Goal: Check status: Check status

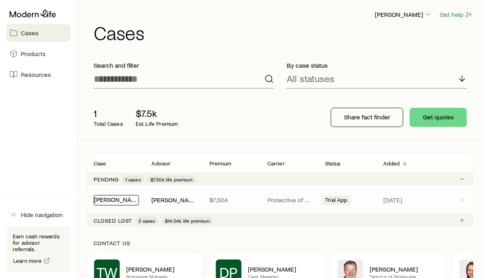
click at [110, 201] on link "[PERSON_NAME]" at bounding box center [118, 199] width 48 height 8
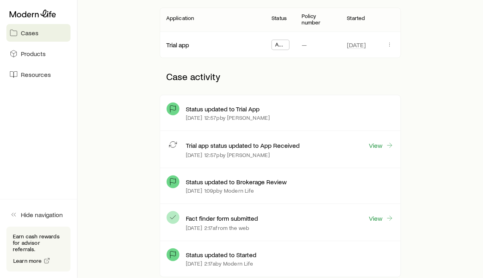
scroll to position [145, 0]
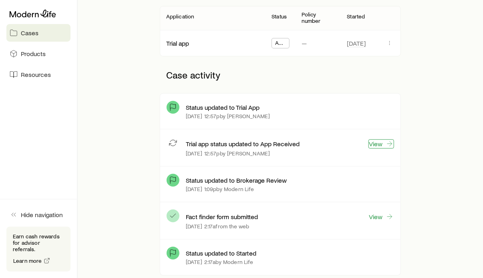
click at [376, 143] on link "View" at bounding box center [382, 143] width 26 height 9
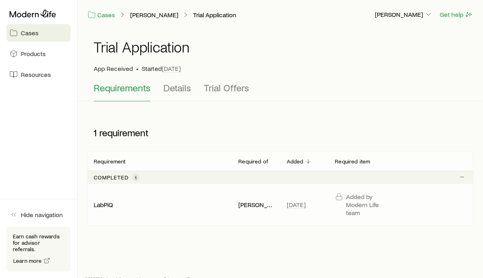
click at [104, 204] on p "LabPiQ" at bounding box center [103, 205] width 19 height 8
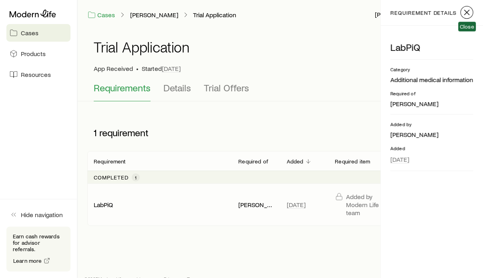
click at [467, 12] on icon "button" at bounding box center [467, 13] width 10 height 10
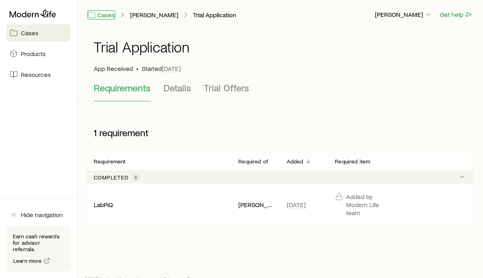
click at [106, 17] on link "Cases" at bounding box center [101, 14] width 28 height 9
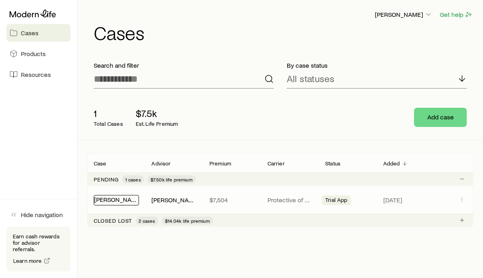
click at [111, 199] on link "[PERSON_NAME]" at bounding box center [118, 199] width 48 height 8
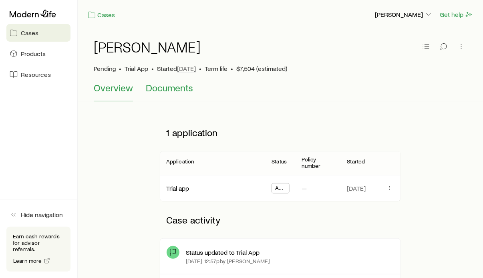
click at [170, 89] on span "Documents" at bounding box center [169, 87] width 47 height 11
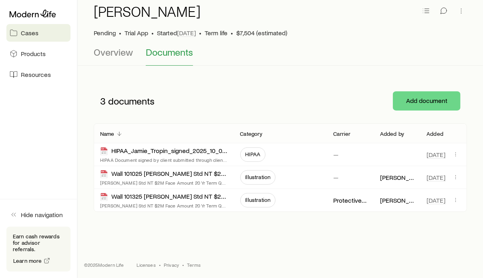
scroll to position [36, 0]
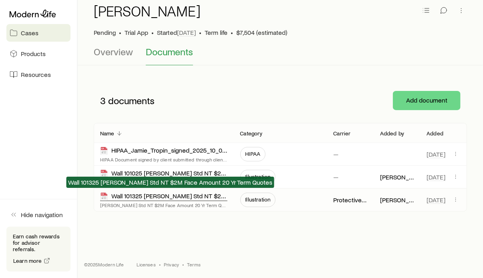
click at [160, 195] on div "Wall 101325 [PERSON_NAME] Std NT $2M Face Amount 20 Yr Term Quotes" at bounding box center [163, 196] width 127 height 9
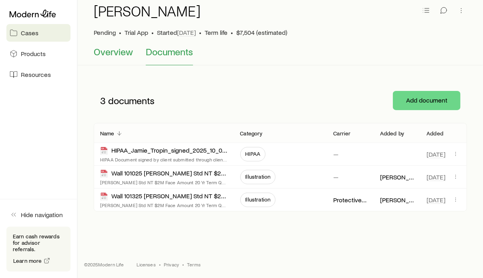
click at [114, 52] on span "Overview" at bounding box center [113, 51] width 39 height 11
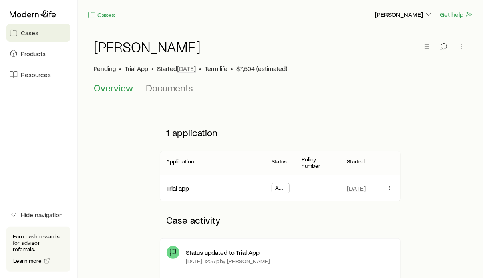
click at [276, 190] on span "App Received" at bounding box center [280, 189] width 10 height 8
click at [284, 187] on span "App Received" at bounding box center [280, 189] width 10 height 8
click at [304, 189] on p "—" at bounding box center [304, 188] width 5 height 8
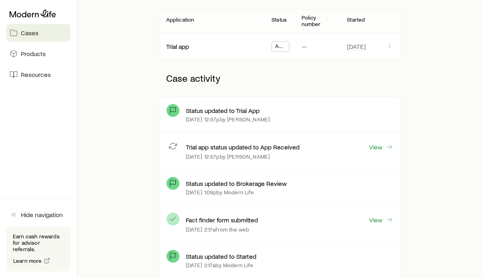
scroll to position [136, 0]
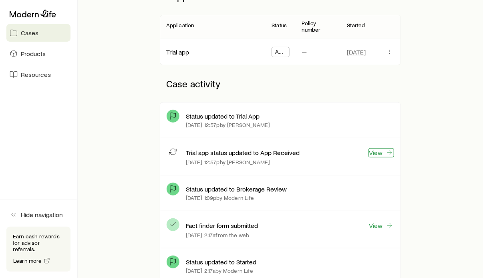
click at [385, 153] on link "View" at bounding box center [382, 152] width 26 height 9
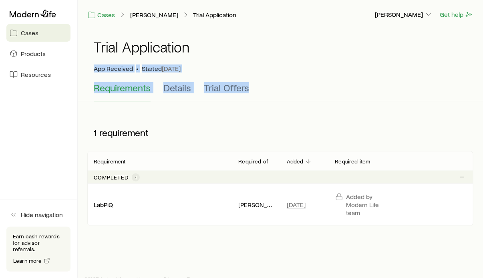
drag, startPoint x: 326, startPoint y: 101, endPoint x: 328, endPoint y: 57, distance: 43.7
click at [328, 57] on div "Trial Application App Received • Started [DATE] Requirements Details Trial Offe…" at bounding box center [280, 65] width 405 height 72
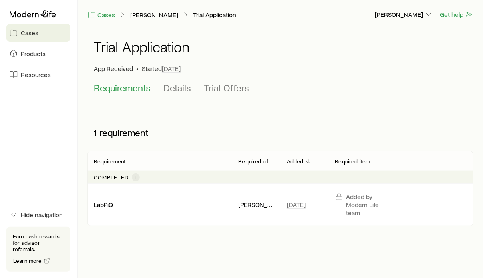
click at [240, 123] on div "1 requirement" at bounding box center [215, 133] width 256 height 24
click at [179, 89] on span "Details" at bounding box center [177, 87] width 28 height 11
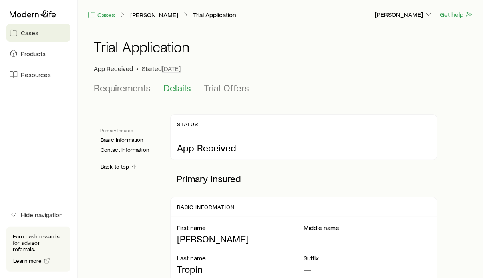
click at [301, 58] on div "Trial Application" at bounding box center [280, 52] width 373 height 26
